Goal: Entertainment & Leisure: Consume media (video, audio)

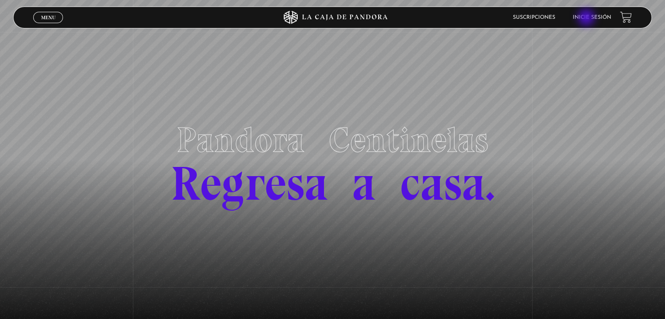
click at [587, 18] on link "Inicie sesión" at bounding box center [591, 17] width 38 height 5
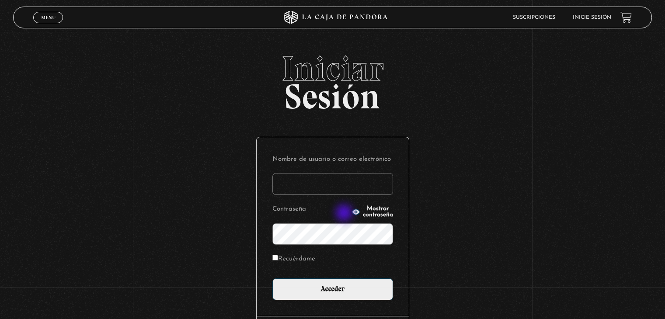
type input "rebe_sanchez28@hotmail.com"
click at [363, 214] on span "Mostrar contraseña" at bounding box center [378, 212] width 30 height 12
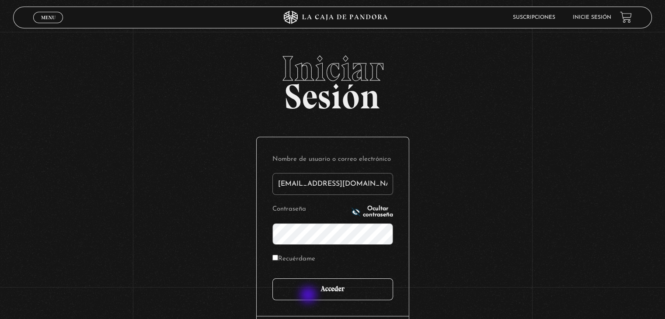
click at [309, 296] on input "Acceder" at bounding box center [332, 289] width 121 height 22
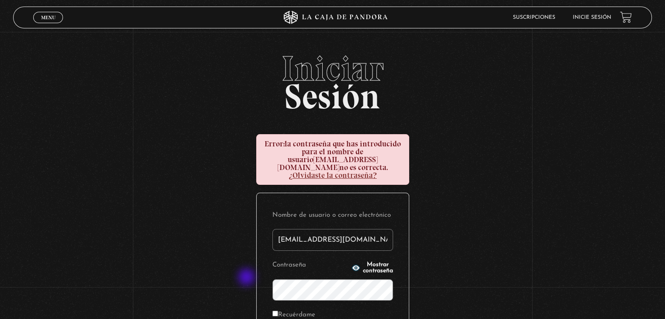
click at [246, 277] on div "Iniciar Sesión Error: la contraseña que has introducido para el nombre de usuar…" at bounding box center [332, 246] width 665 height 390
click at [361, 299] on form "Nombre de usuario o correo electrónico rebe_sanchez28@hotmail.com Contraseña Mo…" at bounding box center [332, 282] width 121 height 147
click at [372, 262] on span "Mostrar contraseña" at bounding box center [378, 268] width 30 height 12
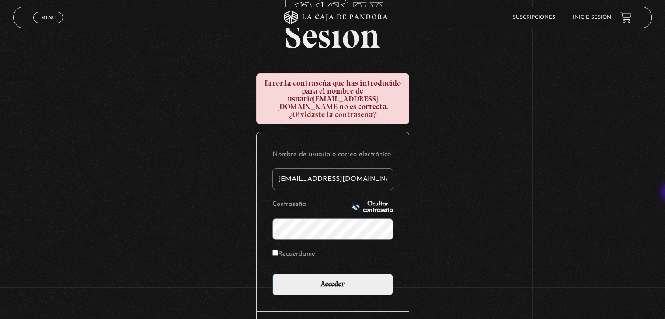
scroll to position [70, 0]
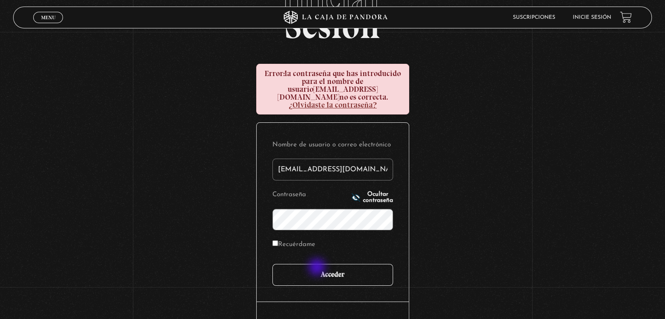
click at [318, 268] on input "Acceder" at bounding box center [332, 275] width 121 height 22
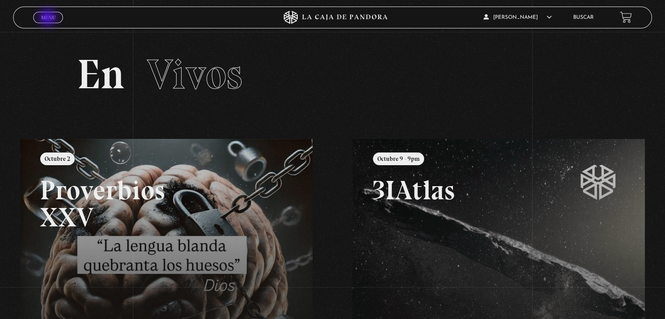
click at [49, 18] on span "Menu" at bounding box center [48, 17] width 14 height 5
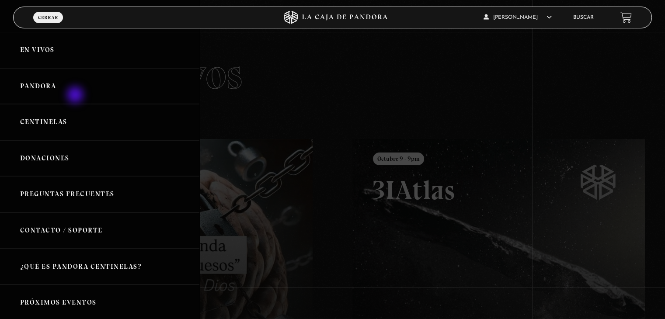
click at [76, 96] on link "Pandora" at bounding box center [99, 86] width 199 height 36
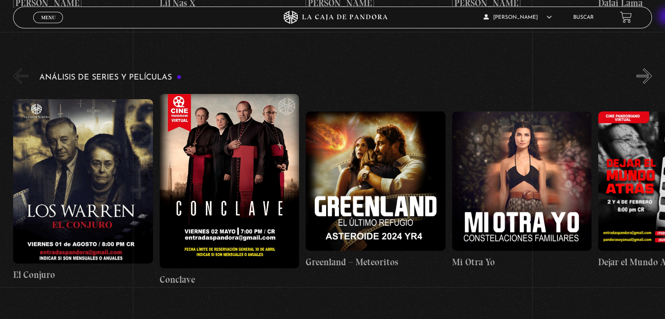
scroll to position [1636, 0]
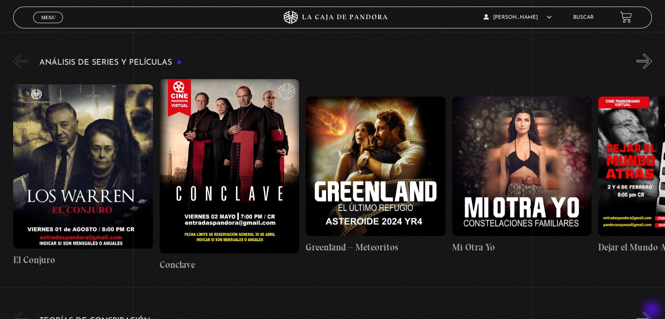
click at [652, 312] on button "»" at bounding box center [643, 319] width 15 height 15
click at [652, 53] on button "»" at bounding box center [643, 60] width 15 height 15
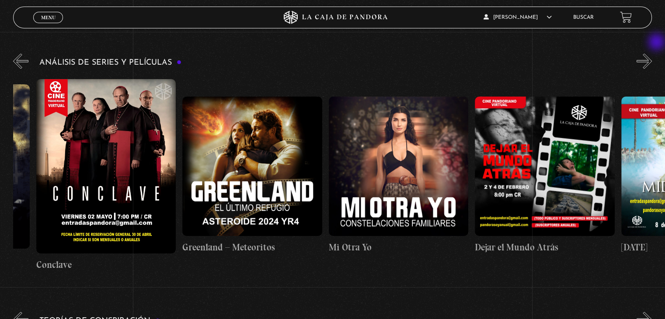
click at [652, 53] on button "»" at bounding box center [643, 60] width 15 height 15
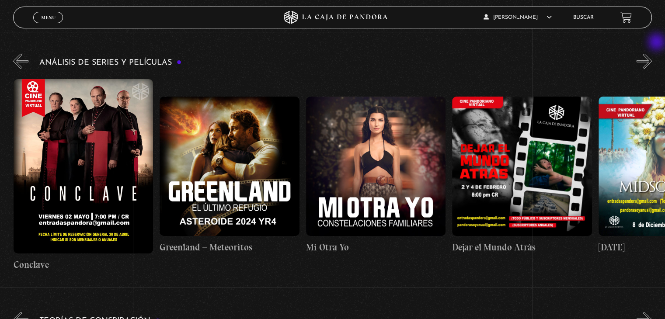
click at [652, 53] on button "»" at bounding box center [643, 60] width 15 height 15
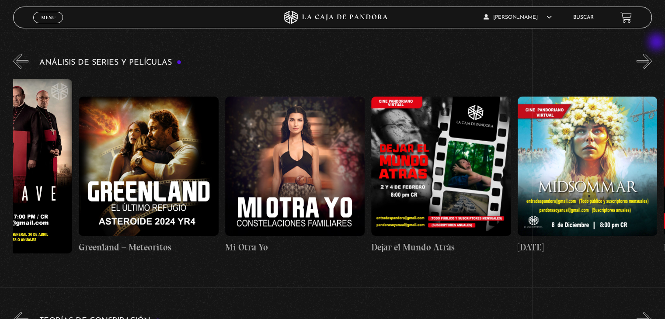
click at [652, 53] on button "»" at bounding box center [643, 60] width 15 height 15
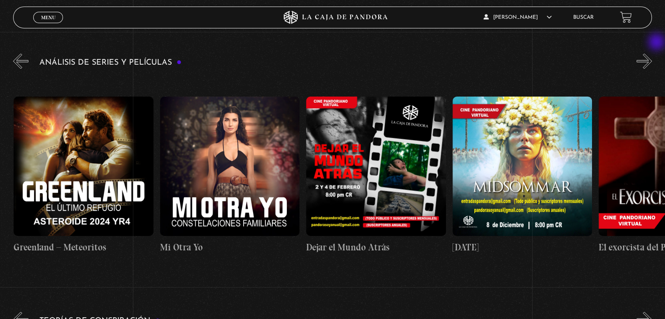
click at [652, 53] on button "»" at bounding box center [643, 60] width 15 height 15
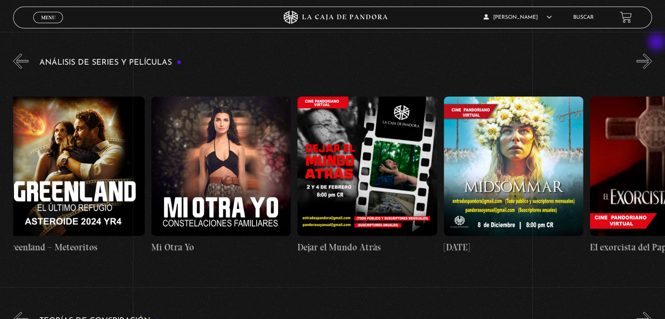
click at [652, 53] on button "»" at bounding box center [643, 60] width 15 height 15
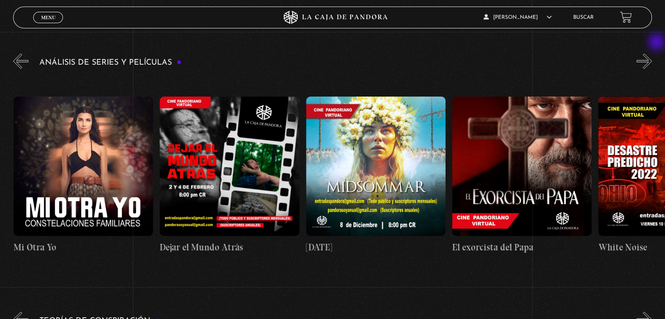
click at [652, 53] on button "»" at bounding box center [643, 60] width 15 height 15
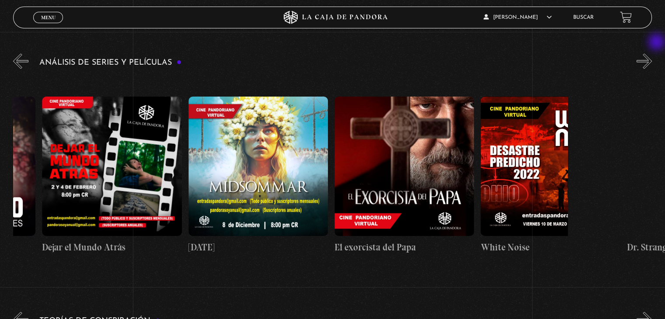
click at [652, 53] on button "»" at bounding box center [643, 60] width 15 height 15
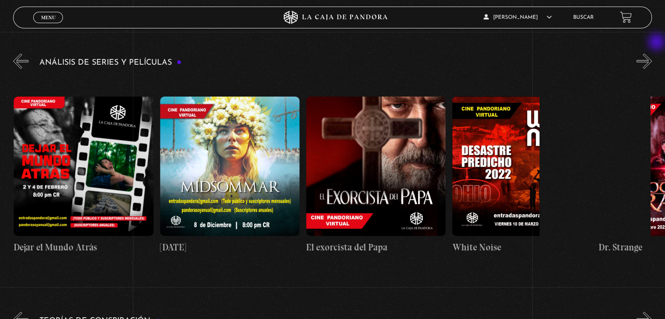
click at [652, 53] on button "»" at bounding box center [643, 60] width 15 height 15
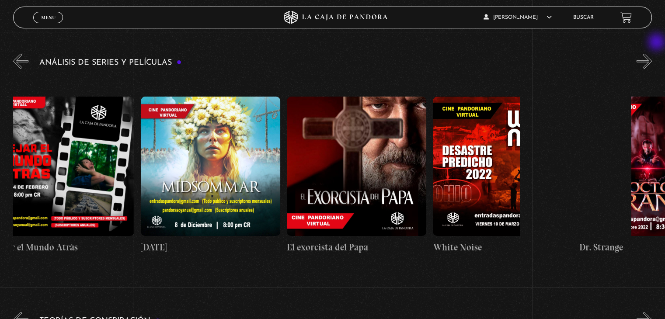
click at [652, 53] on button "»" at bounding box center [643, 60] width 15 height 15
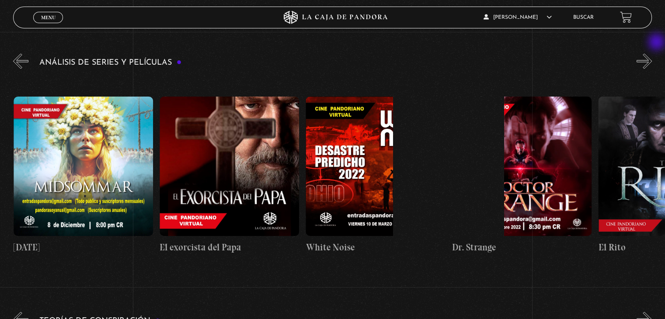
click at [652, 53] on button "»" at bounding box center [643, 60] width 15 height 15
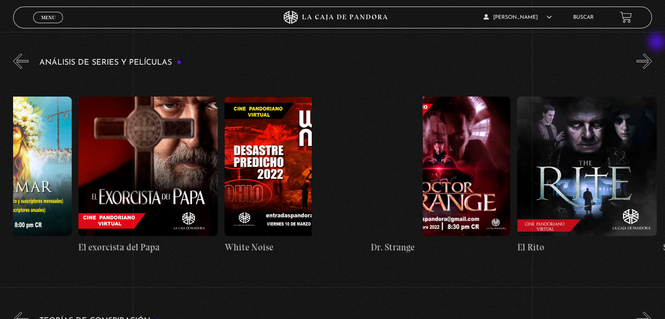
click at [652, 53] on button "»" at bounding box center [643, 60] width 15 height 15
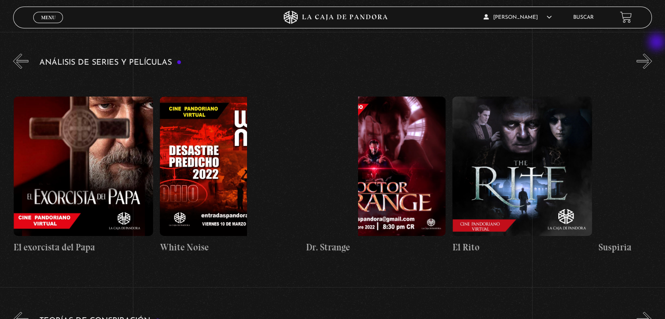
click at [652, 53] on button "»" at bounding box center [643, 60] width 15 height 15
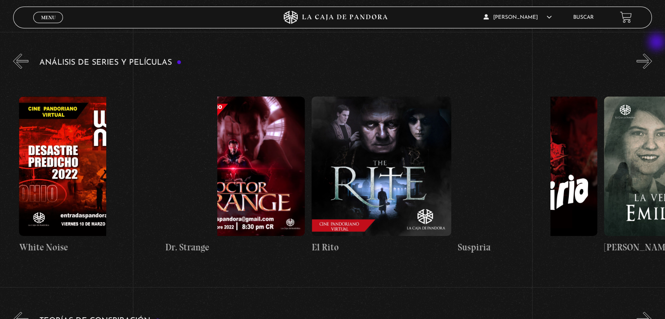
click at [652, 53] on button "»" at bounding box center [643, 60] width 15 height 15
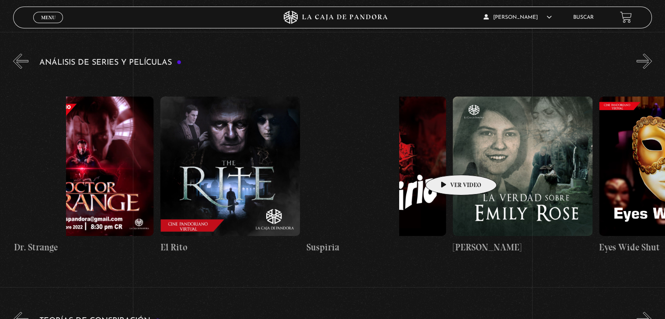
scroll to position [0, 1169]
click at [432, 160] on figure at bounding box center [375, 165] width 139 height 139
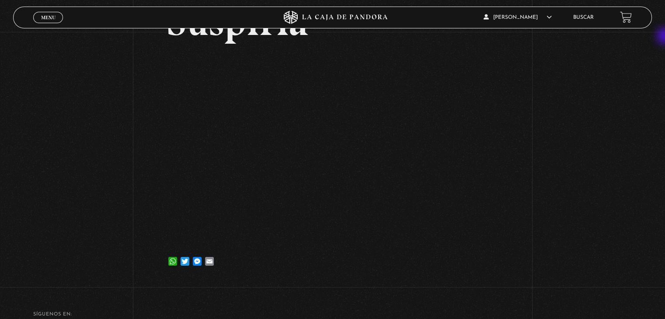
scroll to position [82, 0]
